Goal: Task Accomplishment & Management: Manage account settings

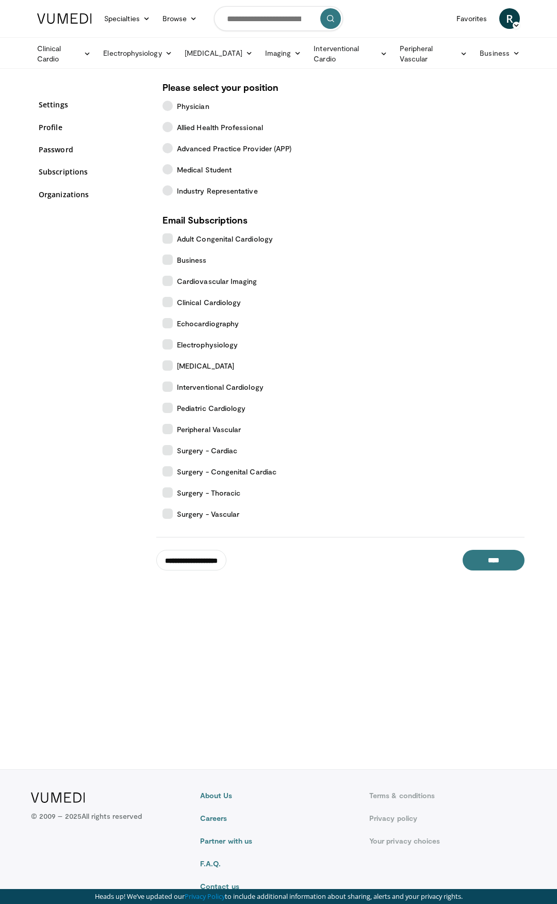
click at [196, 548] on div "**********" at bounding box center [340, 554] width 368 height 34
click at [200, 562] on input "**********" at bounding box center [191, 560] width 70 height 21
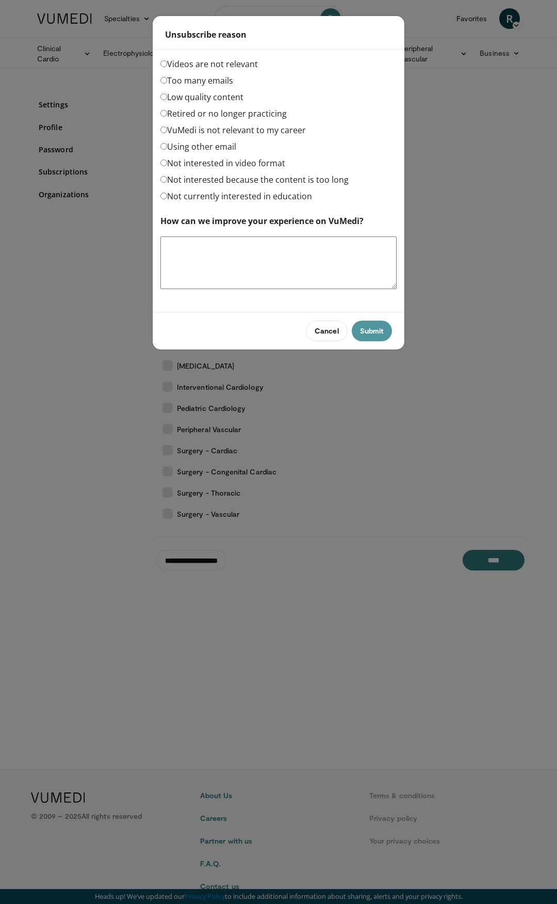
click at [368, 331] on button "Submit" at bounding box center [372, 330] width 40 height 21
click at [381, 333] on button "Submit" at bounding box center [372, 330] width 40 height 21
